Goal: Task Accomplishment & Management: Use online tool/utility

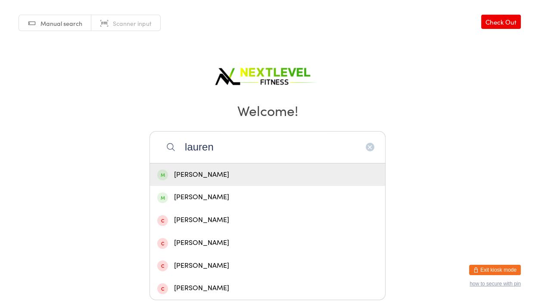
type input "lauren"
click at [223, 173] on div "[PERSON_NAME]" at bounding box center [267, 175] width 221 height 12
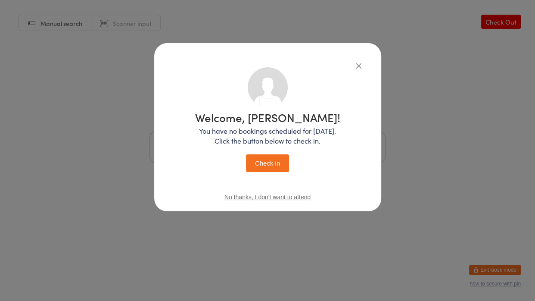
click at [267, 162] on button "Check in" at bounding box center [267, 163] width 43 height 18
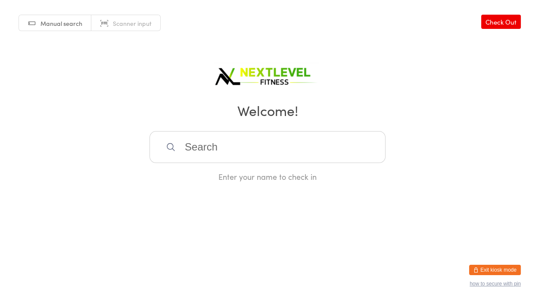
click at [267, 150] on input "search" at bounding box center [268, 147] width 236 height 32
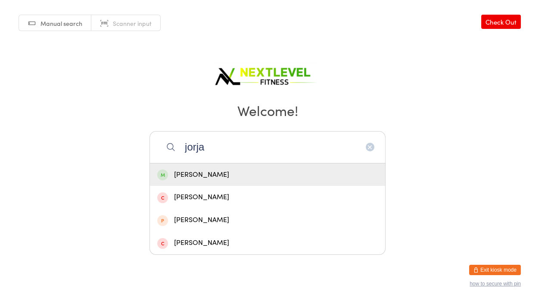
type input "jorja"
click at [247, 172] on div "[PERSON_NAME]" at bounding box center [267, 175] width 221 height 12
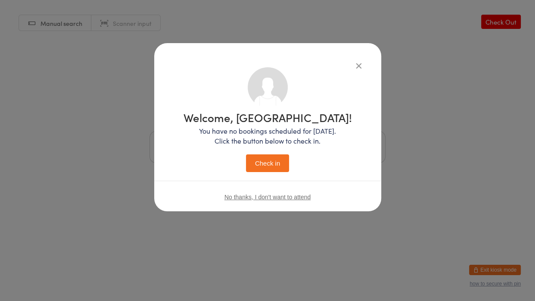
click at [263, 161] on button "Check in" at bounding box center [267, 163] width 43 height 18
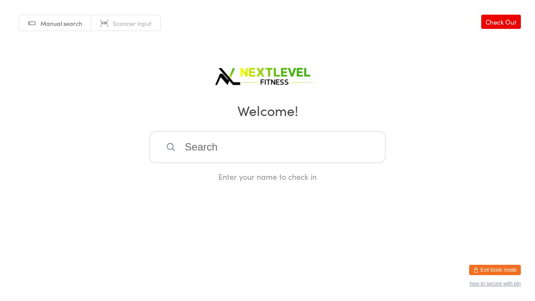
click at [252, 144] on input "search" at bounding box center [268, 147] width 236 height 32
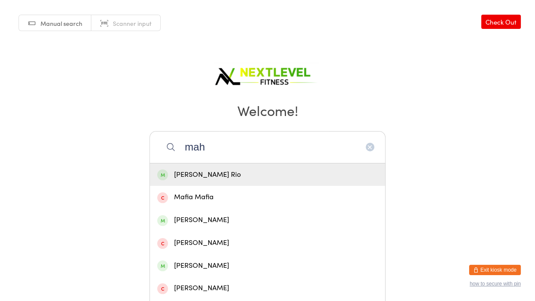
type input "mah"
click at [247, 173] on div "[PERSON_NAME] Rio" at bounding box center [267, 175] width 221 height 12
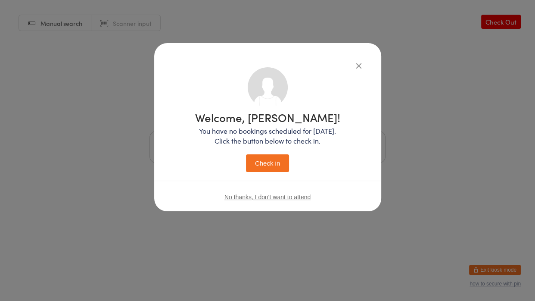
click at [268, 164] on button "Check in" at bounding box center [267, 163] width 43 height 18
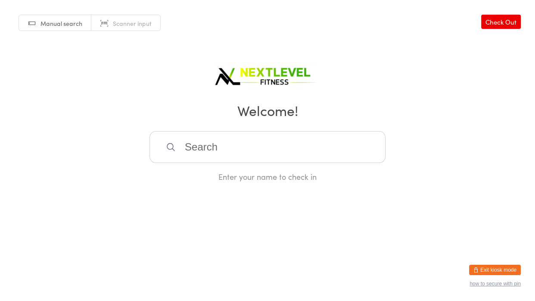
click at [224, 150] on input "search" at bounding box center [268, 147] width 236 height 32
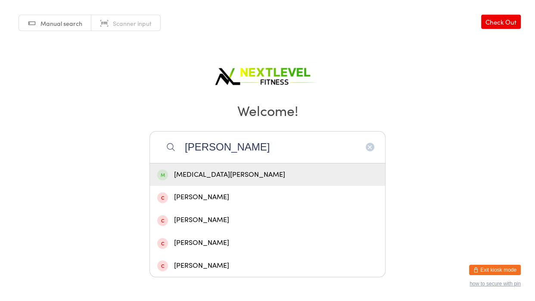
type input "[PERSON_NAME]"
click at [180, 183] on div "[MEDICAL_DATA][PERSON_NAME]" at bounding box center [267, 174] width 235 height 23
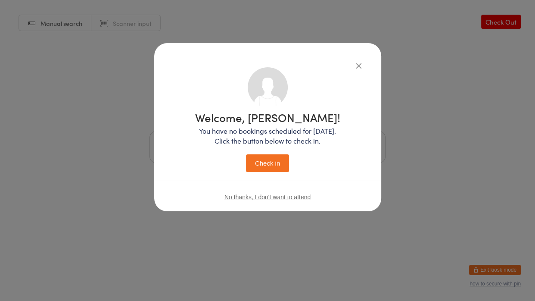
click at [265, 165] on button "Check in" at bounding box center [267, 163] width 43 height 18
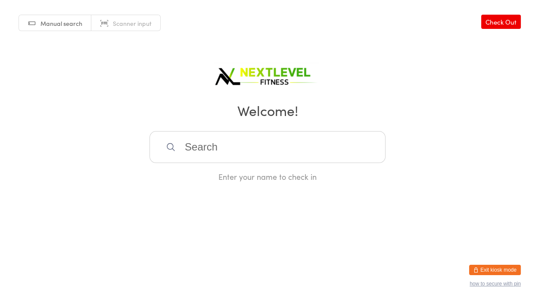
click at [242, 183] on html "You have now entered Kiosk Mode. Members will be able to check themselves in us…" at bounding box center [267, 150] width 535 height 301
click at [217, 148] on input "search" at bounding box center [268, 147] width 236 height 32
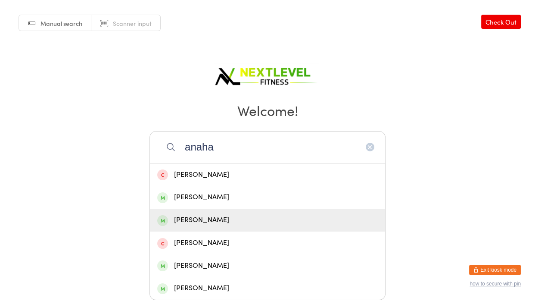
type input "anaha"
click at [205, 220] on div "[PERSON_NAME]" at bounding box center [267, 220] width 221 height 12
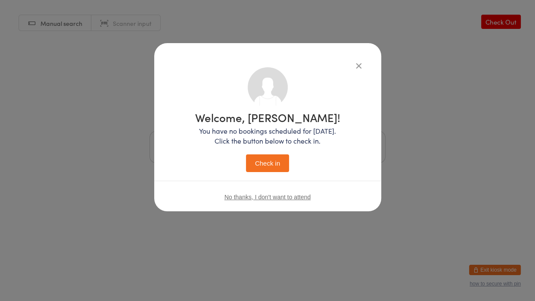
click at [264, 171] on button "Check in" at bounding box center [267, 163] width 43 height 18
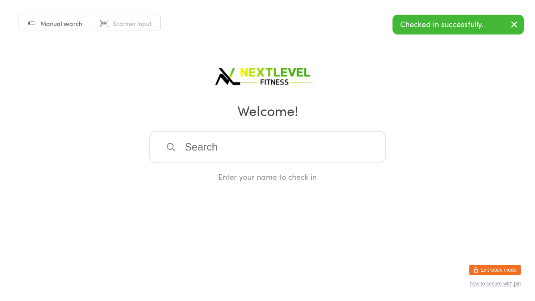
click at [235, 152] on input "search" at bounding box center [268, 147] width 236 height 32
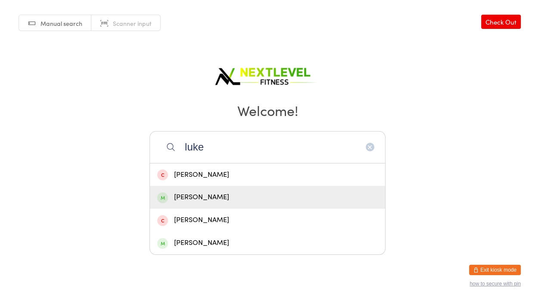
type input "luke"
click at [218, 202] on div "[PERSON_NAME]" at bounding box center [267, 197] width 221 height 12
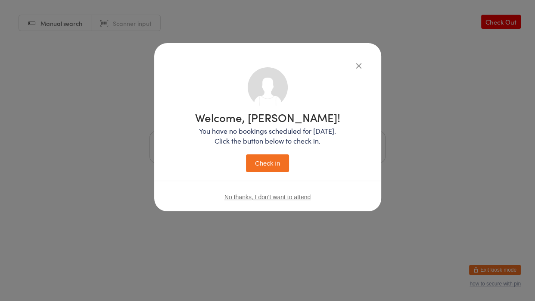
click at [267, 169] on button "Check in" at bounding box center [267, 163] width 43 height 18
